Goal: Task Accomplishment & Management: Complete application form

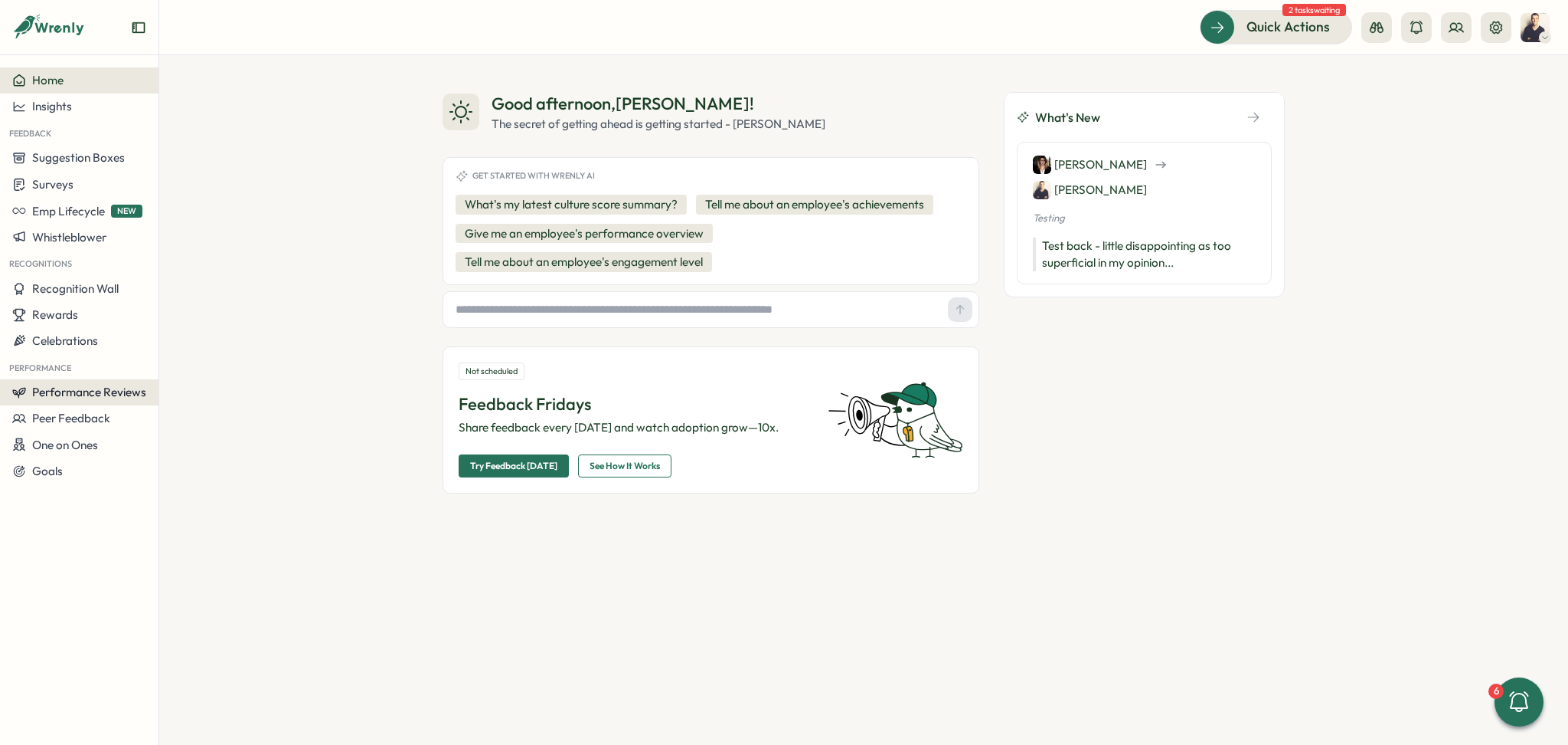
click at [70, 396] on span "Performance Reviews" at bounding box center [89, 392] width 114 height 15
click at [236, 419] on div "Create New Review" at bounding box center [230, 421] width 102 height 17
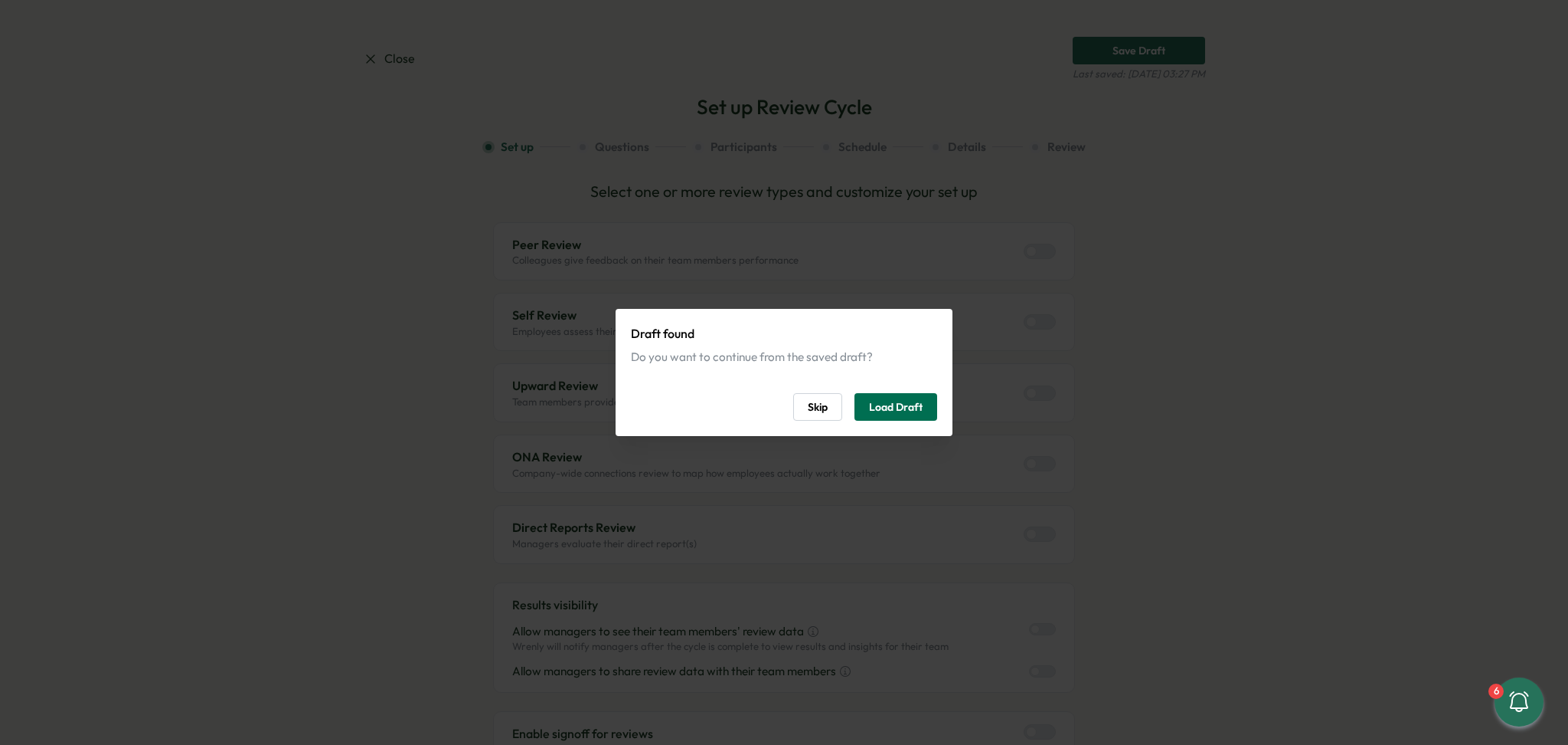
click at [885, 411] on span "Load Draft" at bounding box center [895, 407] width 54 height 26
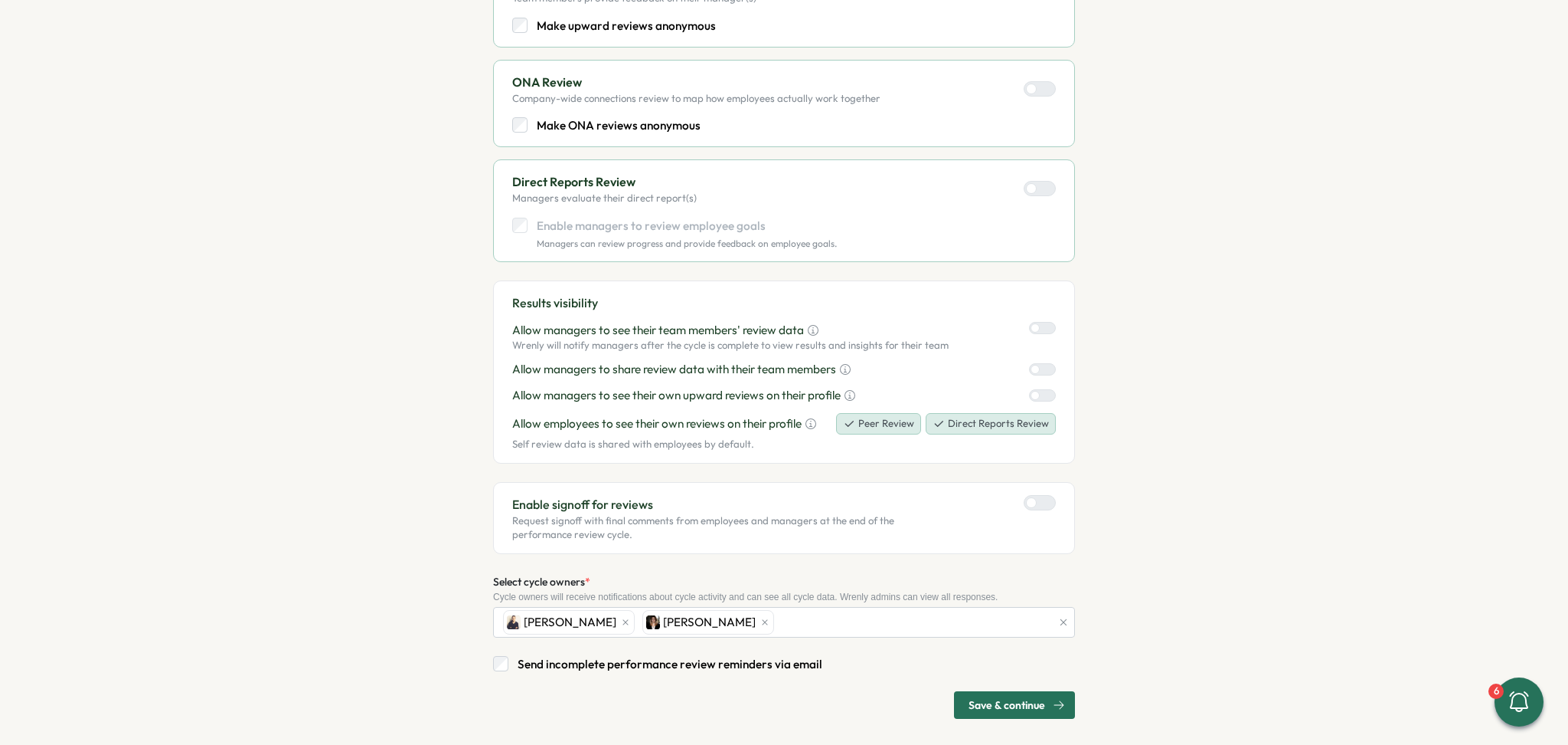
scroll to position [634, 0]
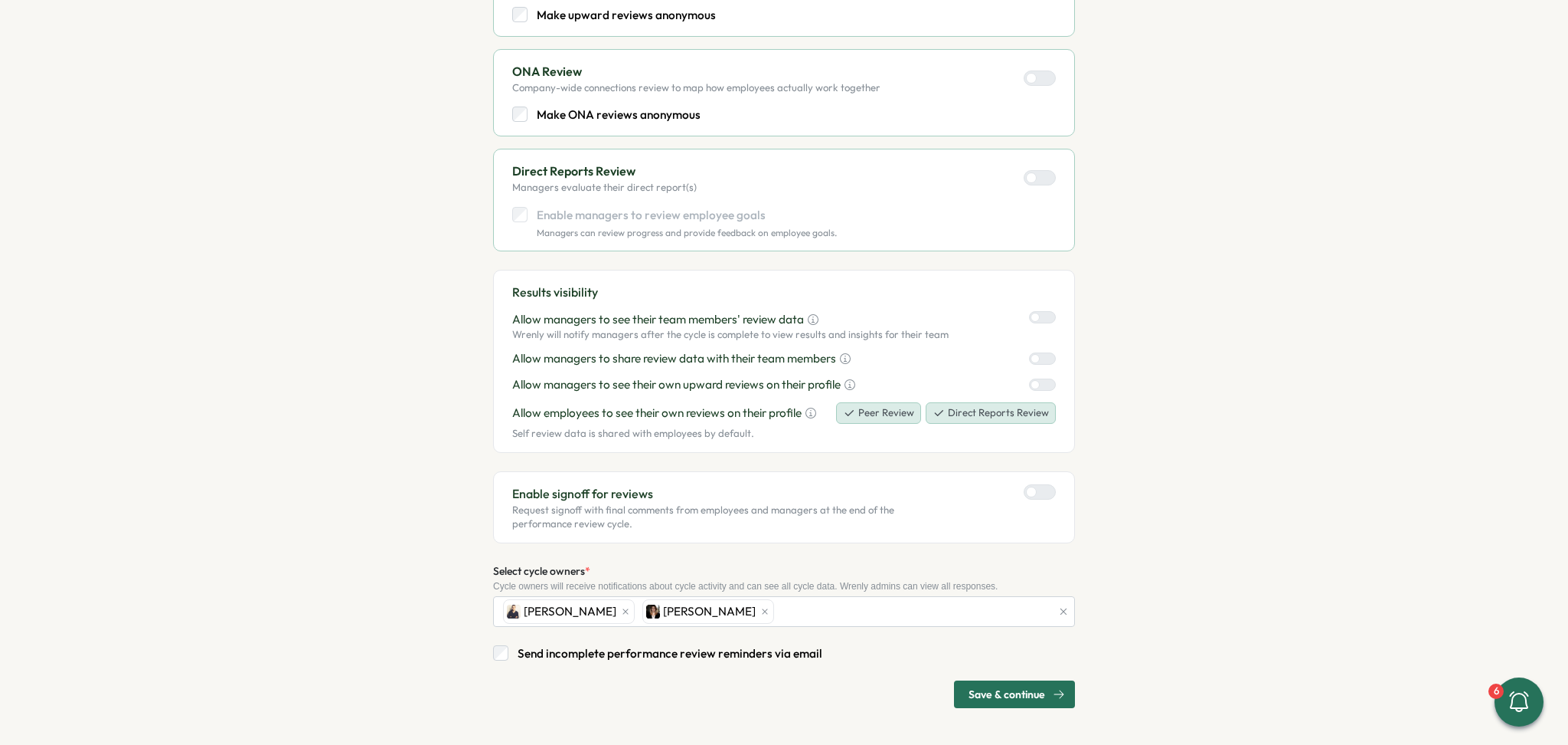
click at [1037, 699] on span "Save & continue" at bounding box center [1006, 694] width 77 height 26
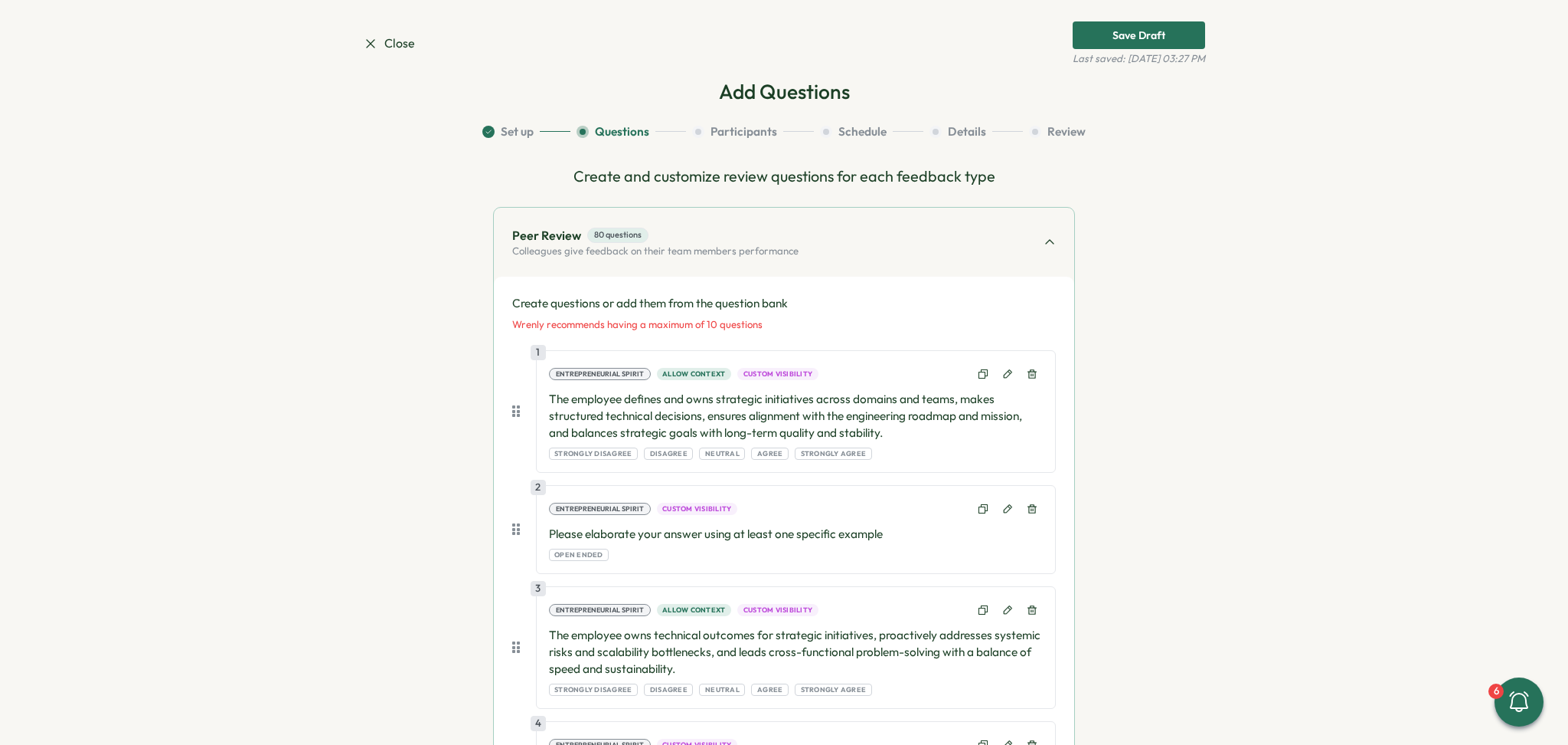
scroll to position [0, 0]
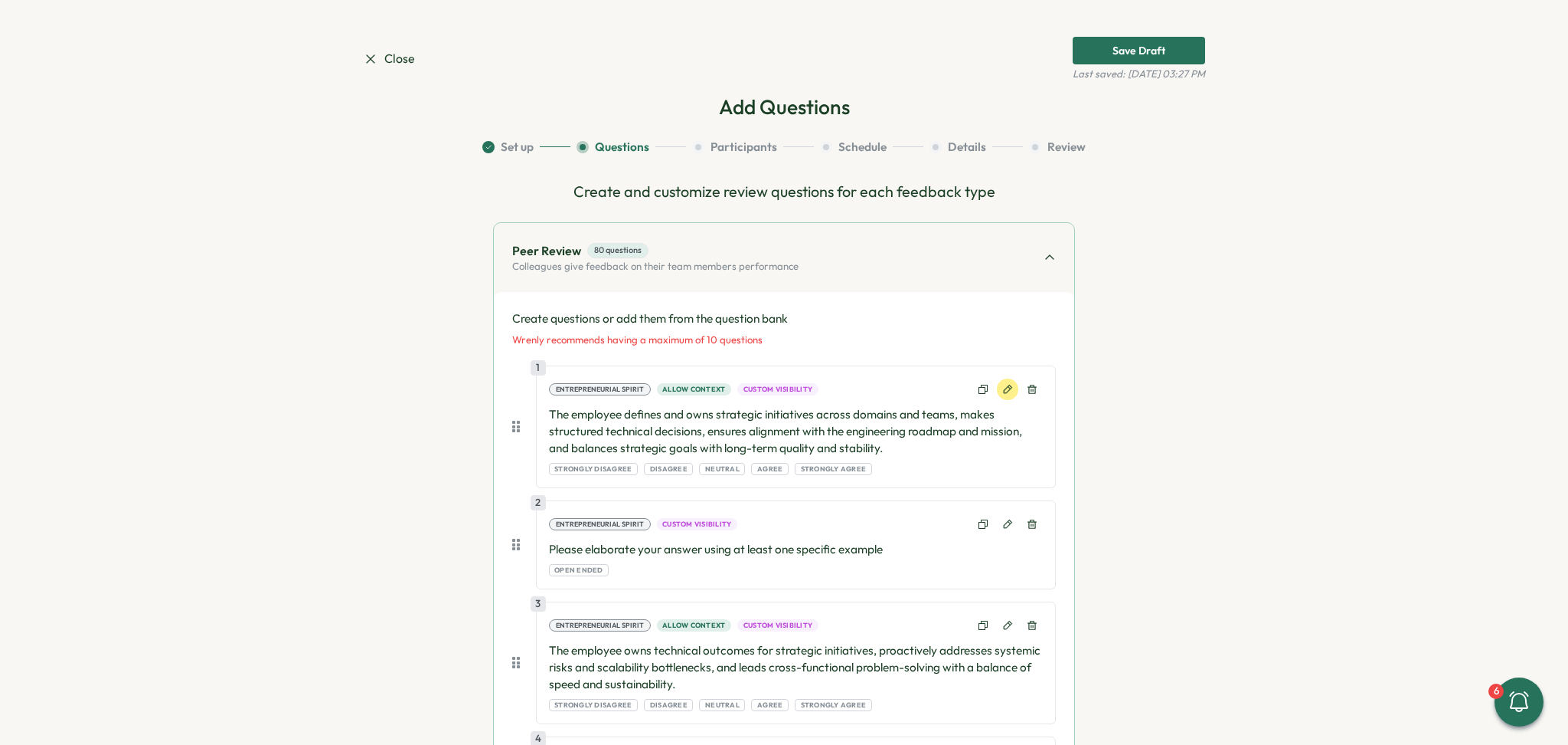
click at [998, 395] on button at bounding box center [1006, 388] width 21 height 21
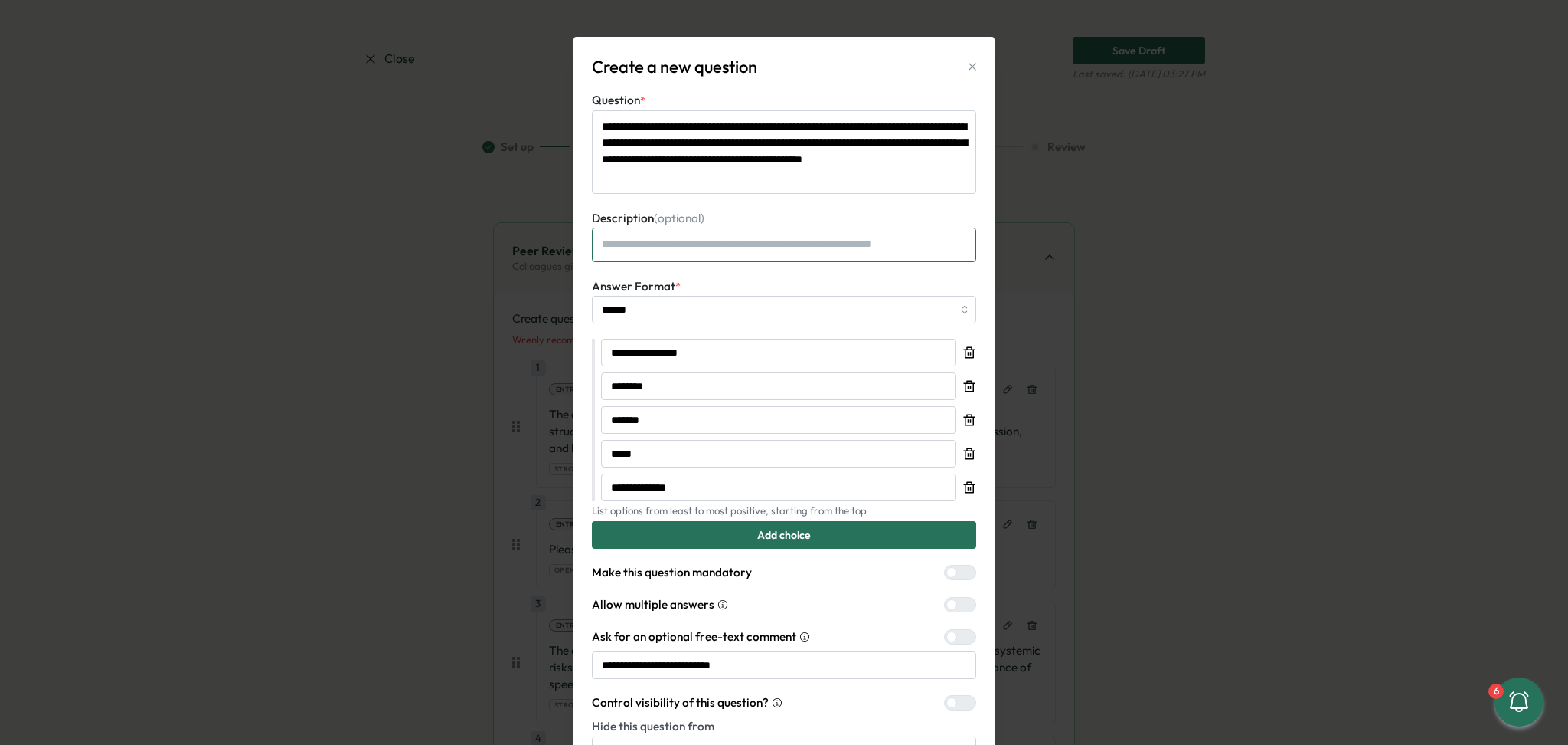
click at [720, 251] on textarea "Description (optional)" at bounding box center [784, 245] width 385 height 34
type textarea "*"
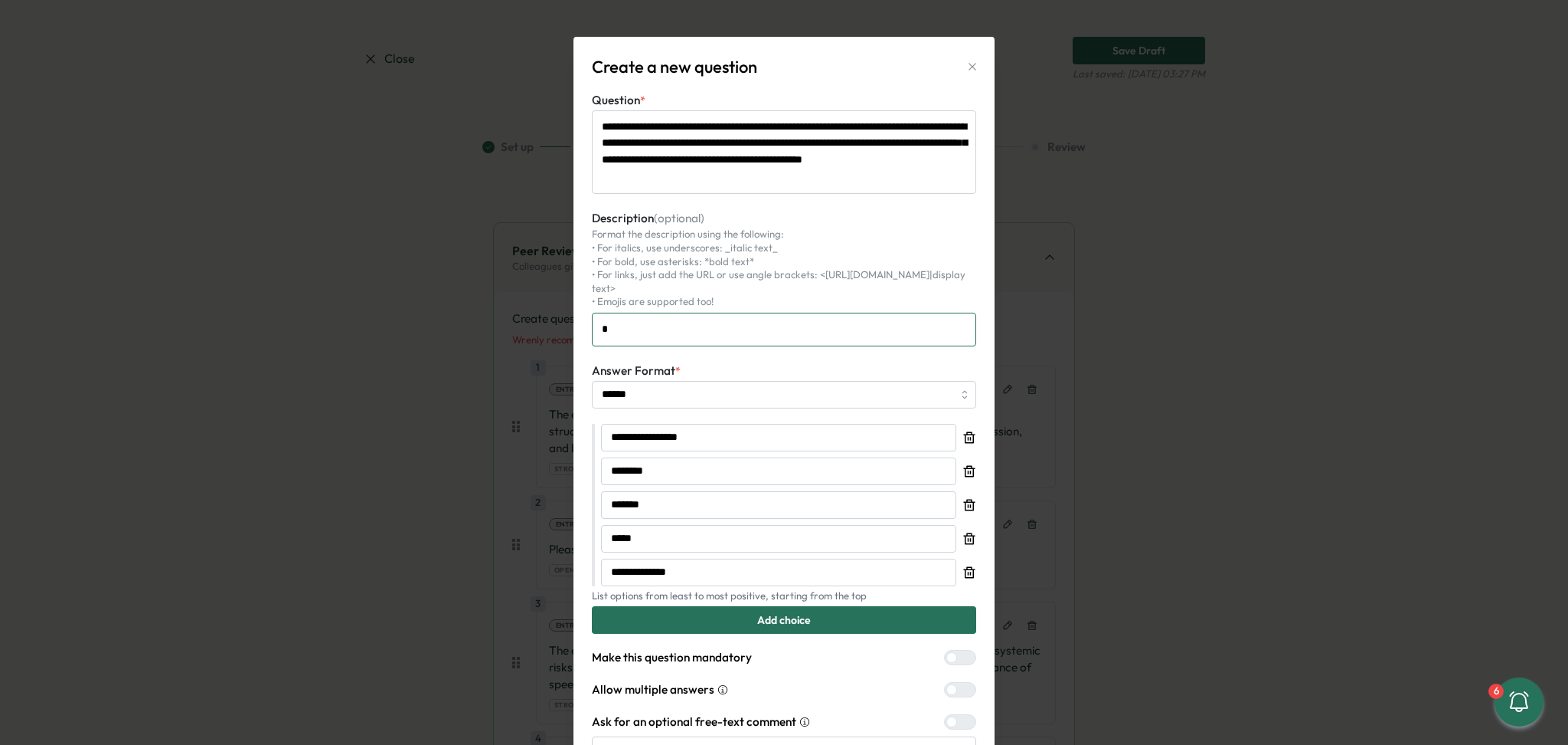
type textarea "*"
type textarea "**"
type textarea "*"
type textarea "***"
type textarea "*"
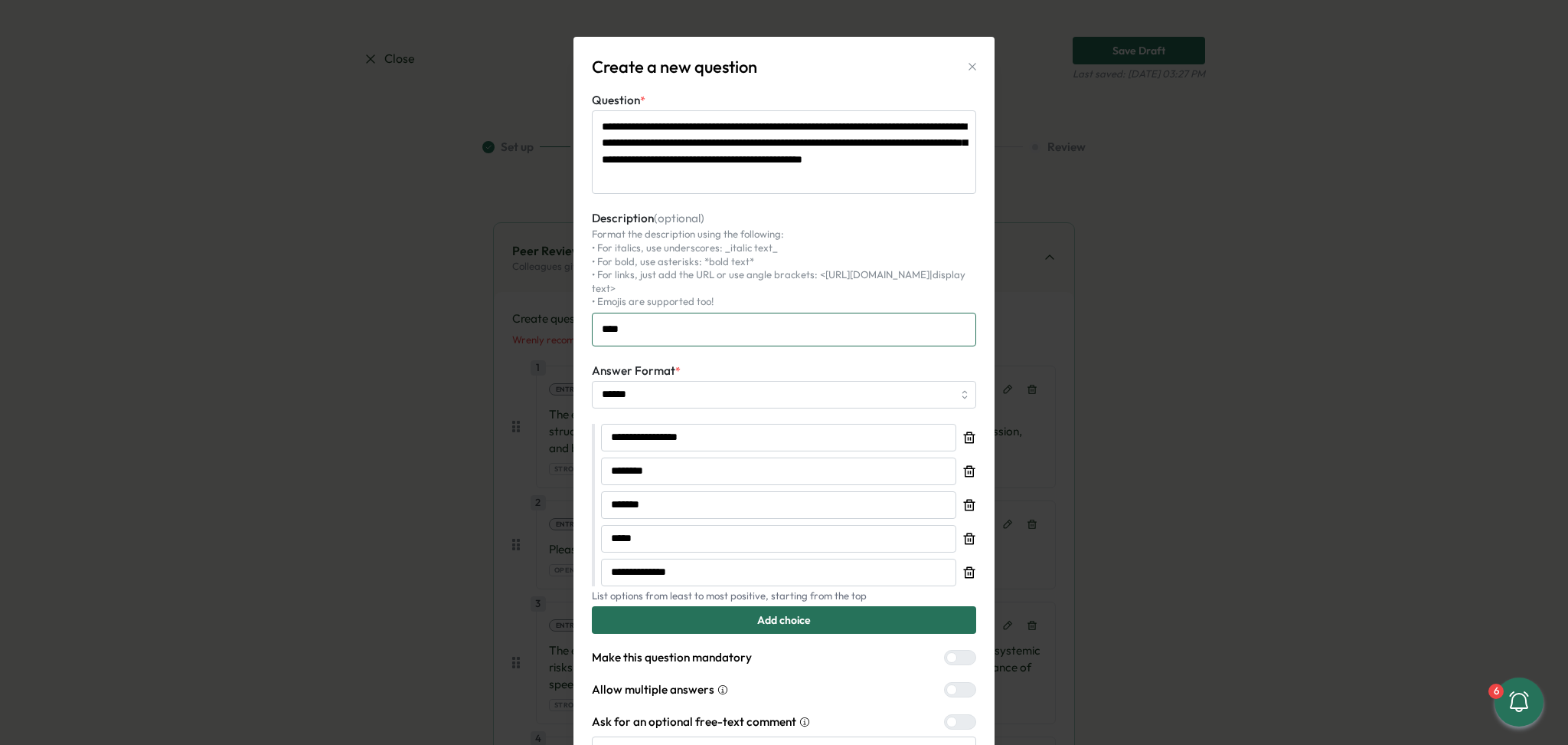
type textarea "****"
click at [1131, 249] on div "**********" at bounding box center [784, 372] width 1568 height 745
click at [682, 313] on textarea "****" at bounding box center [784, 330] width 385 height 34
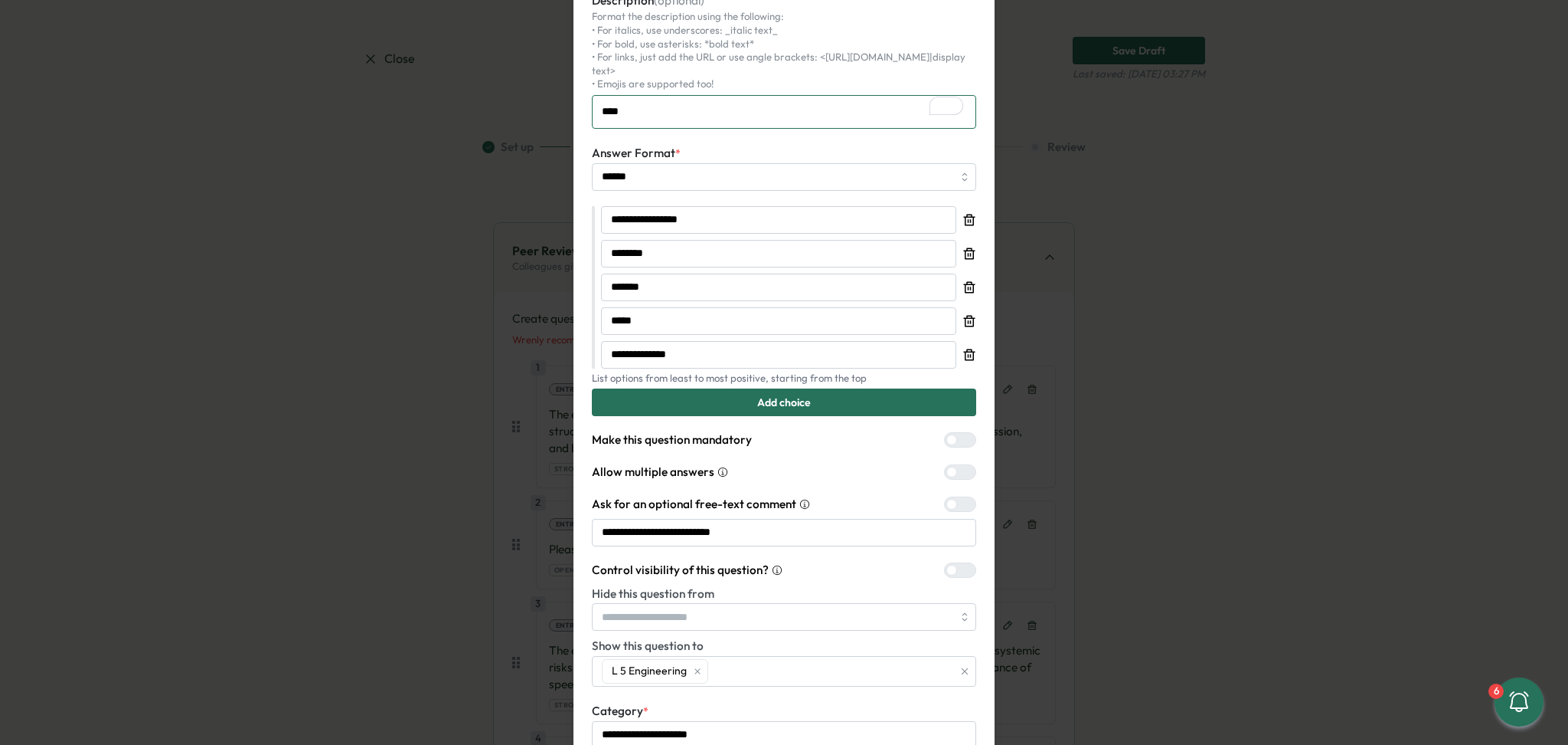
scroll to position [305, 0]
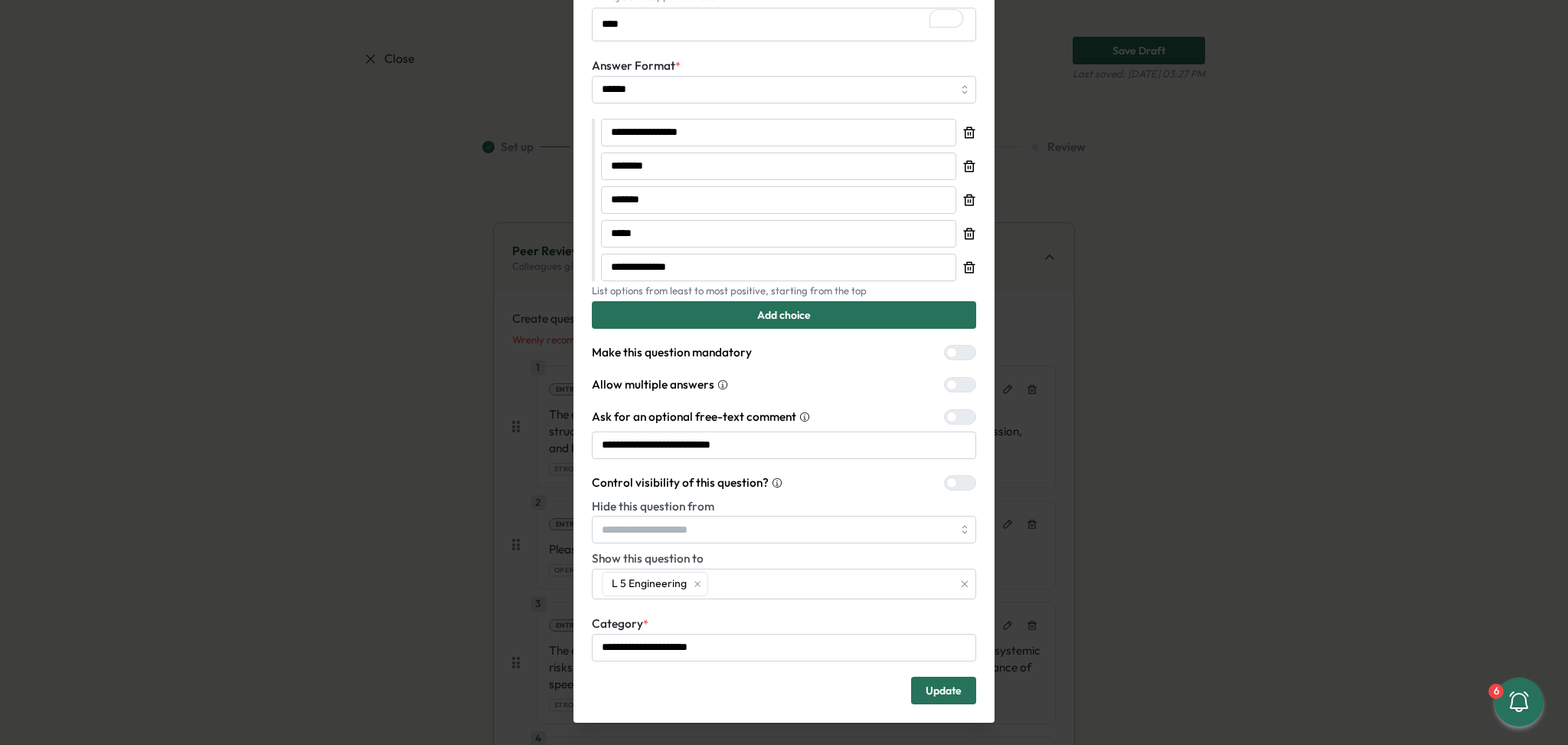
click at [950, 677] on span "Update" at bounding box center [943, 690] width 36 height 26
type textarea "*"
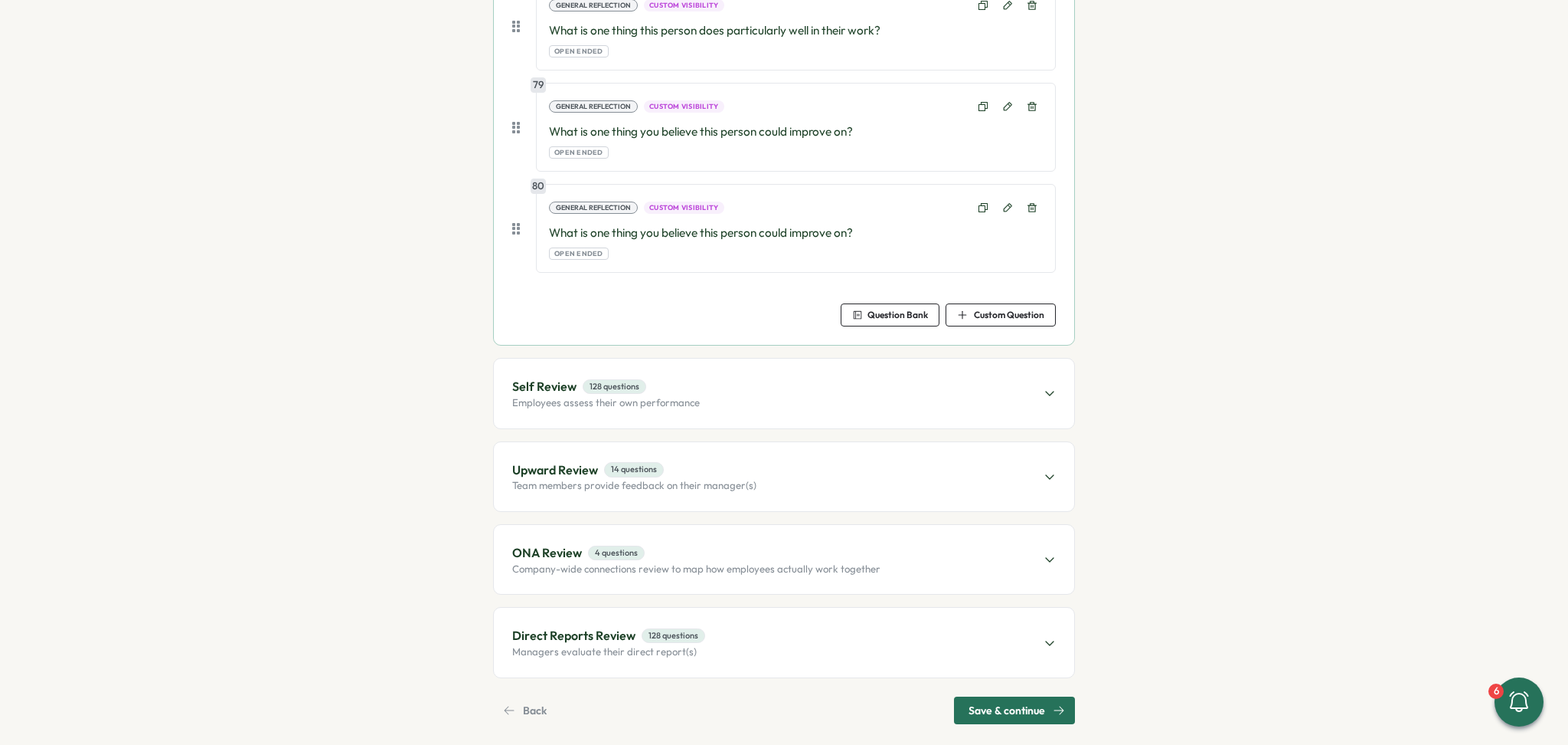
scroll to position [9117, 0]
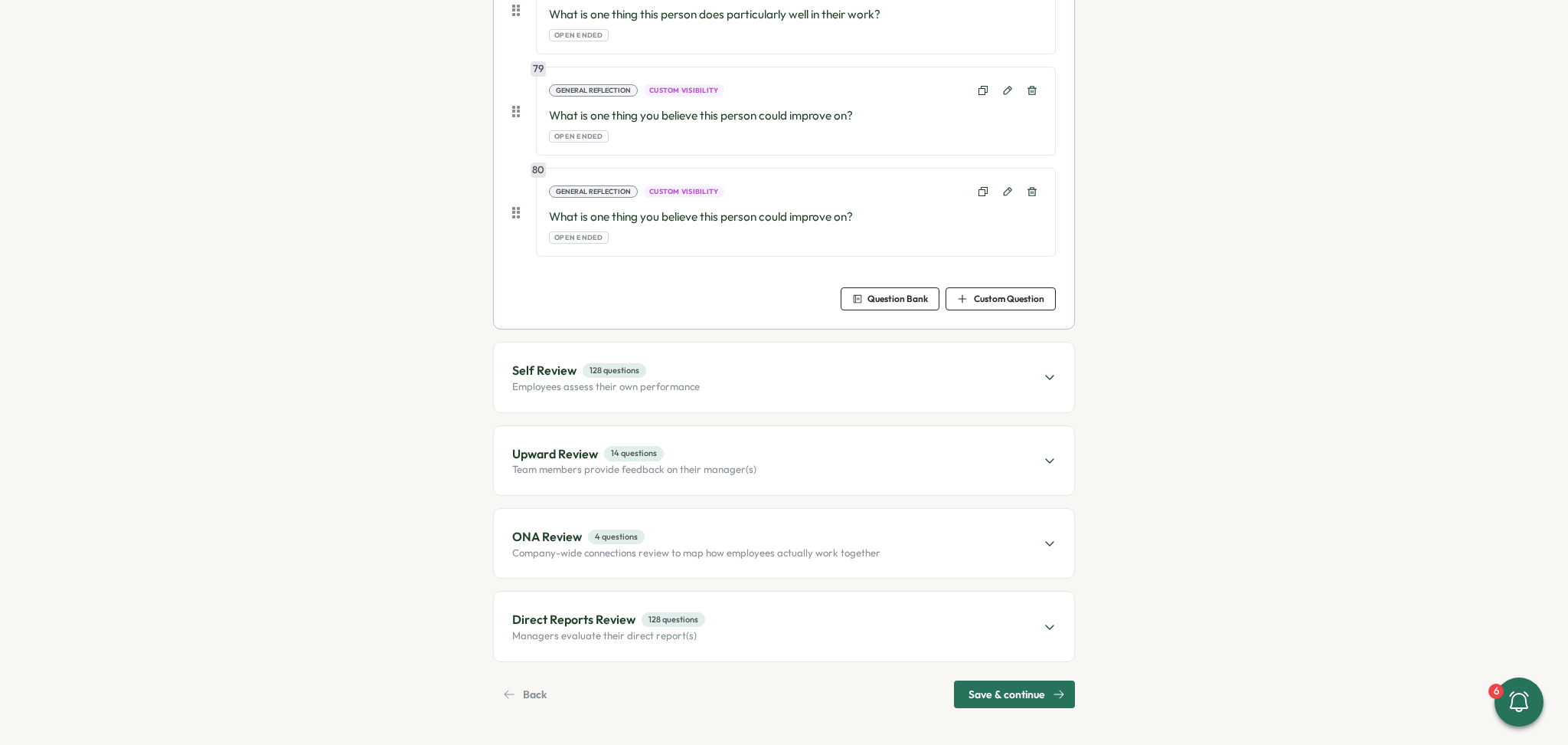
click at [789, 538] on span "ONA Review 4 questions" at bounding box center [696, 536] width 368 height 19
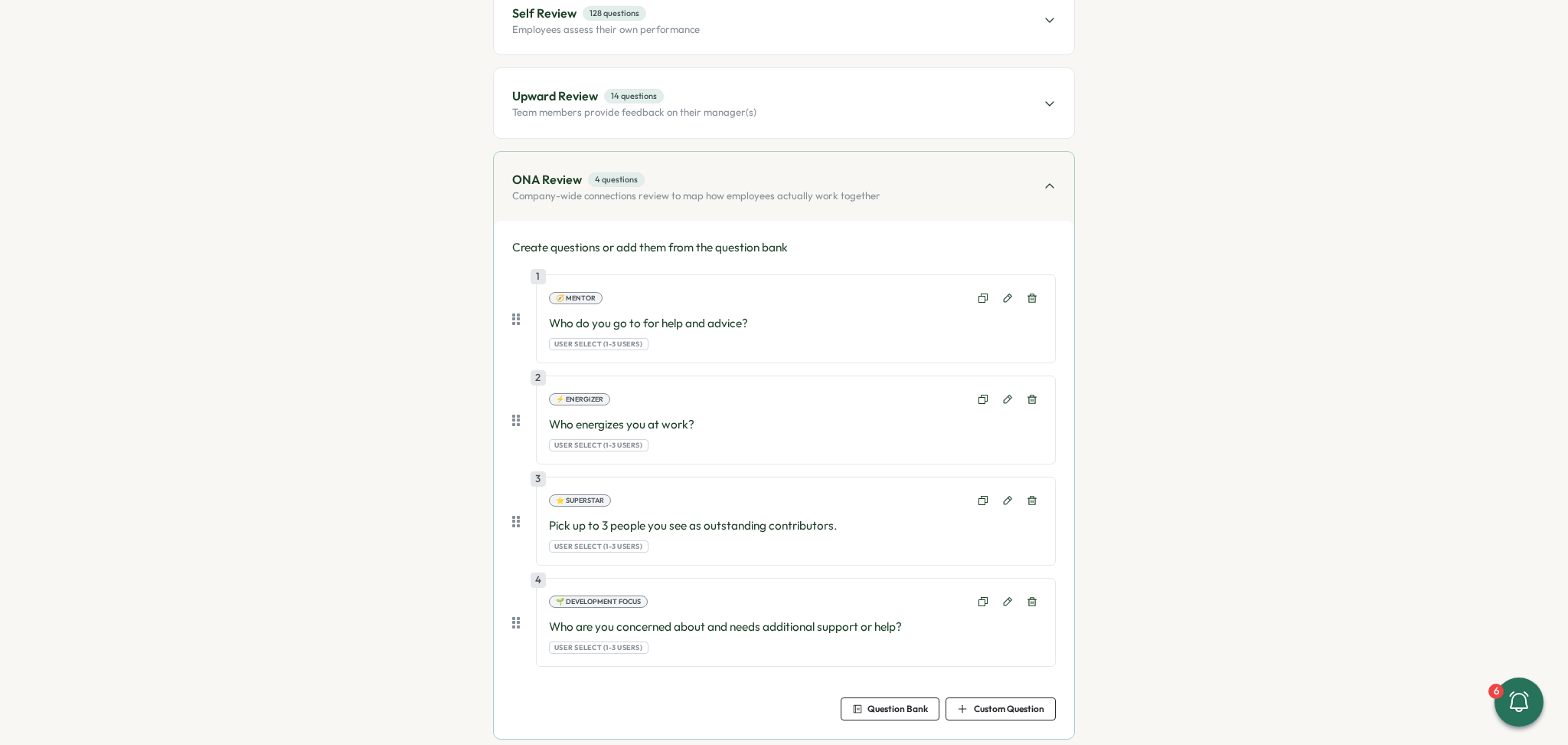
scroll to position [0, 0]
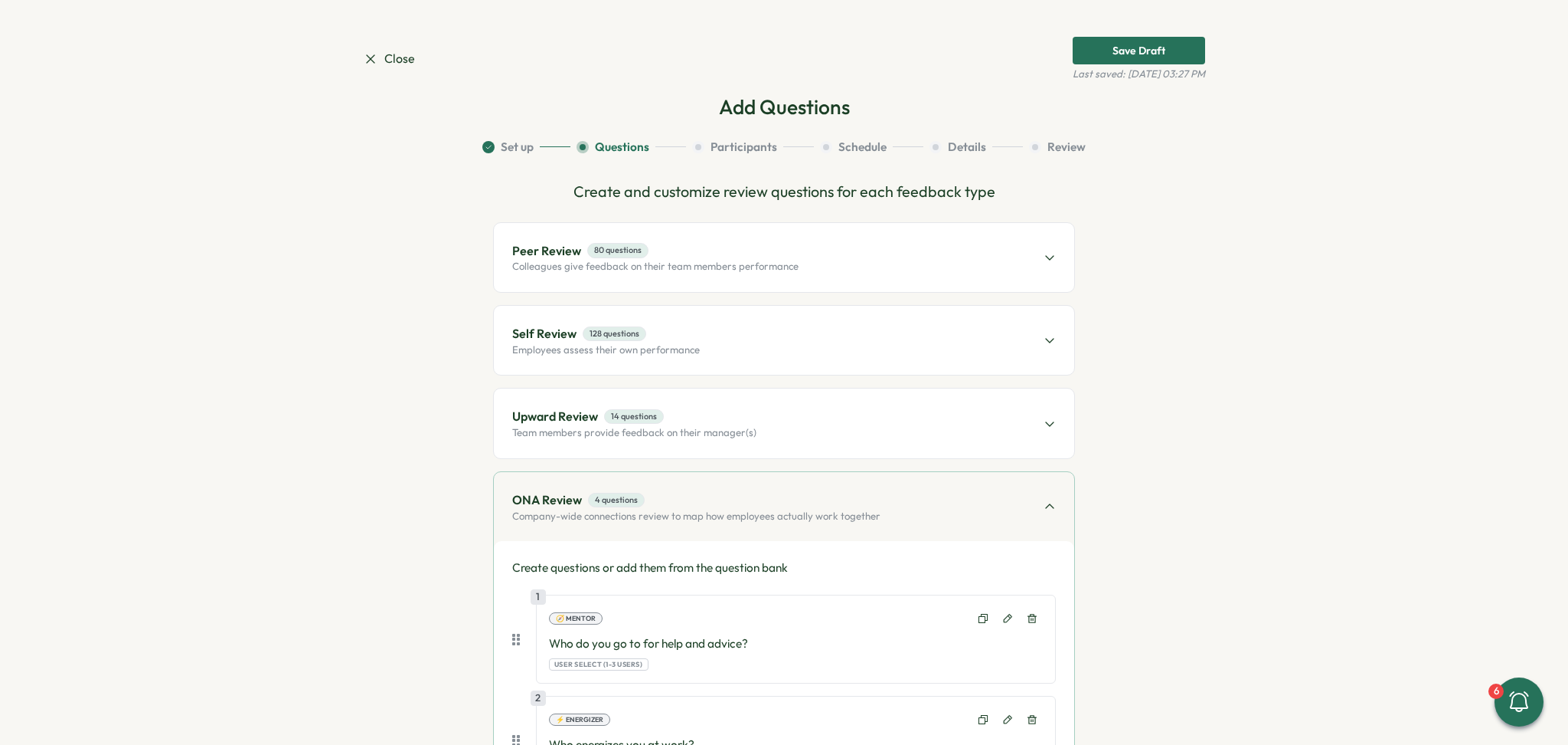
click at [850, 422] on div "Upward Review 14 questions Team members provide feedback on their manager(s)" at bounding box center [784, 422] width 581 height 69
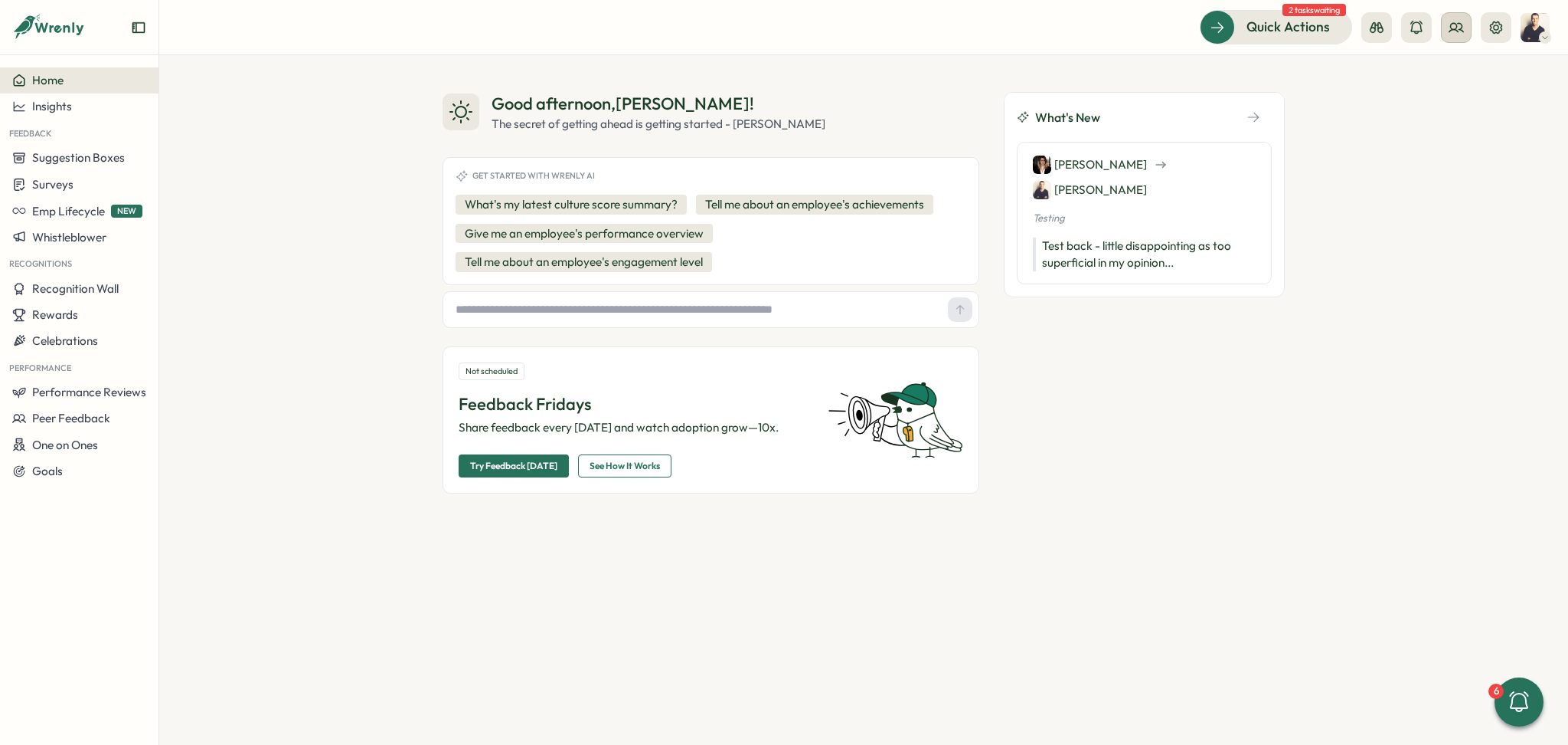
click at [1455, 31] on icon at bounding box center [1455, 27] width 15 height 15
click at [1465, 101] on div "User Groups" at bounding box center [1457, 105] width 97 height 17
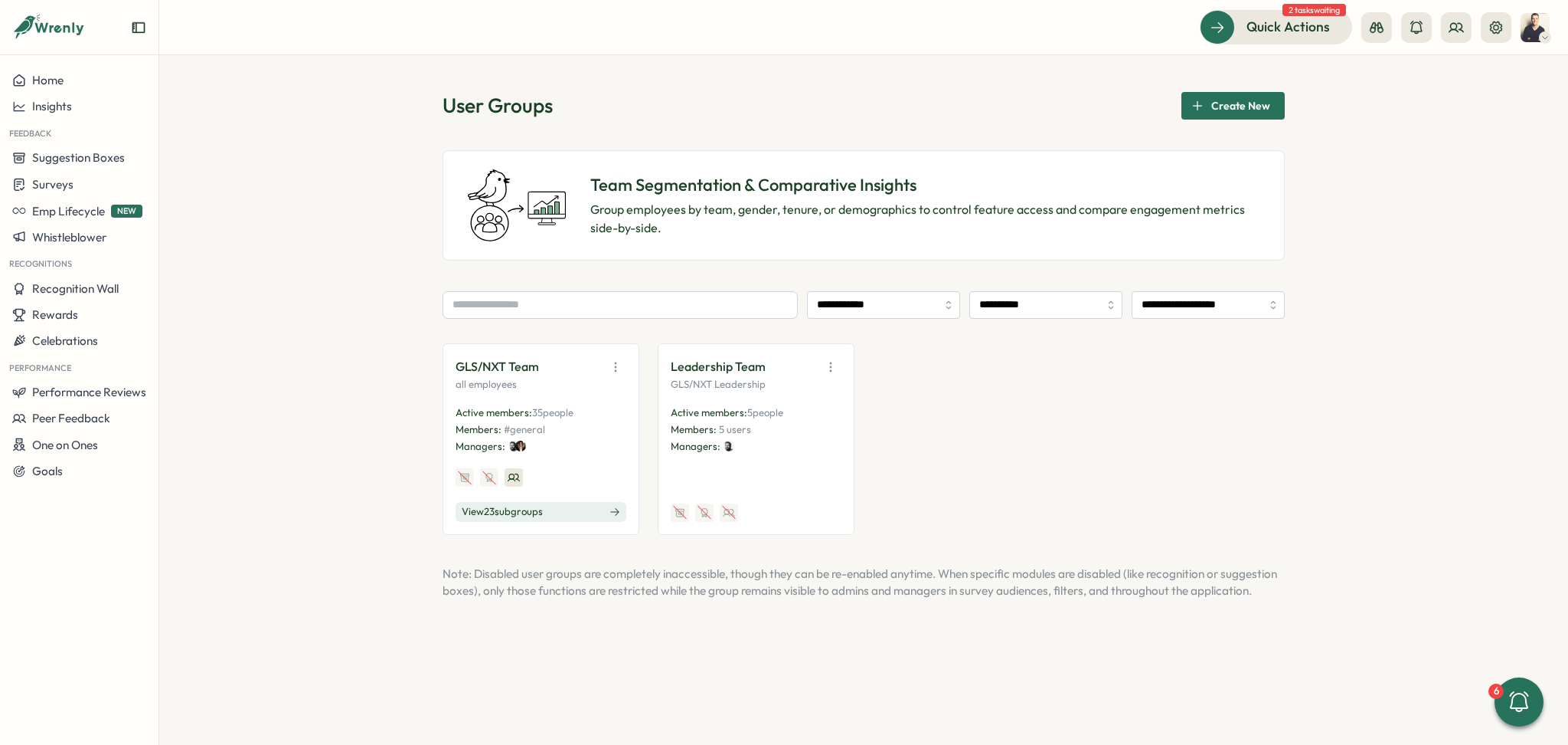
click at [509, 506] on span "View 23 sub groups" at bounding box center [502, 512] width 81 height 14
